Goal: Transaction & Acquisition: Subscribe to service/newsletter

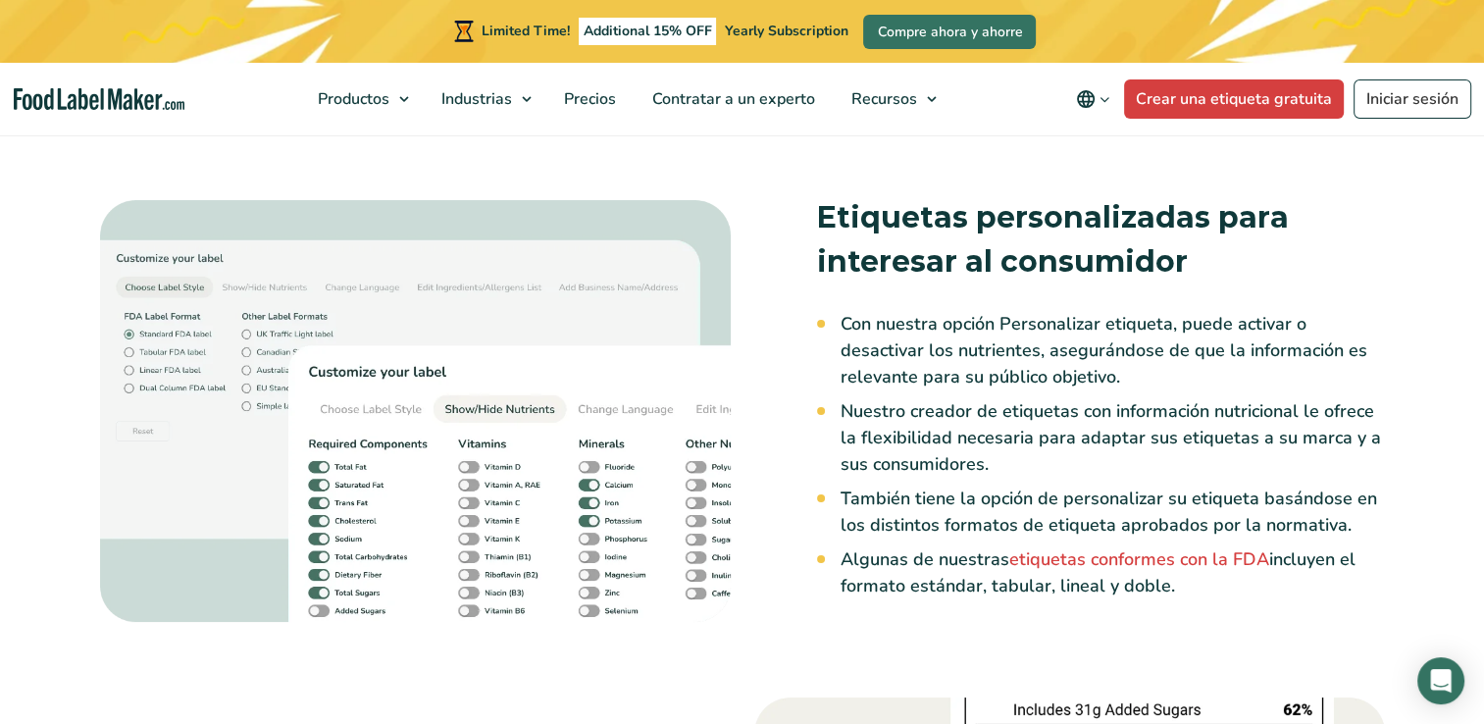
scroll to position [3237, 0]
